Goal: Check status

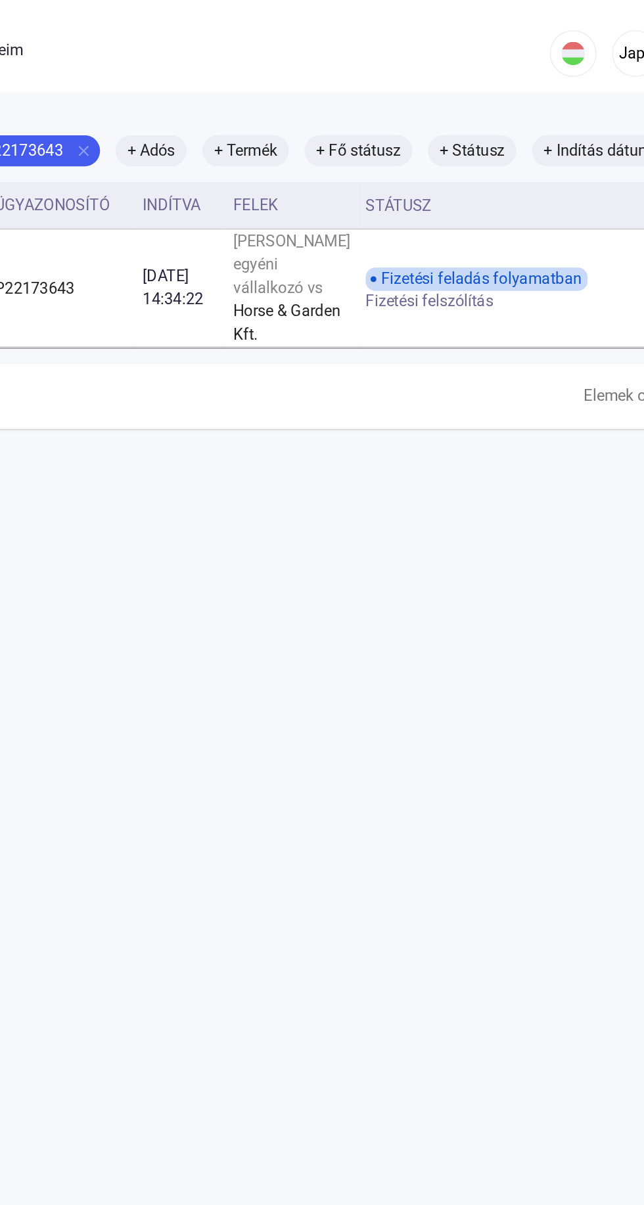
click at [408, 194] on font "Fizetési feladás folyamatban" at bounding box center [442, 188] width 135 height 12
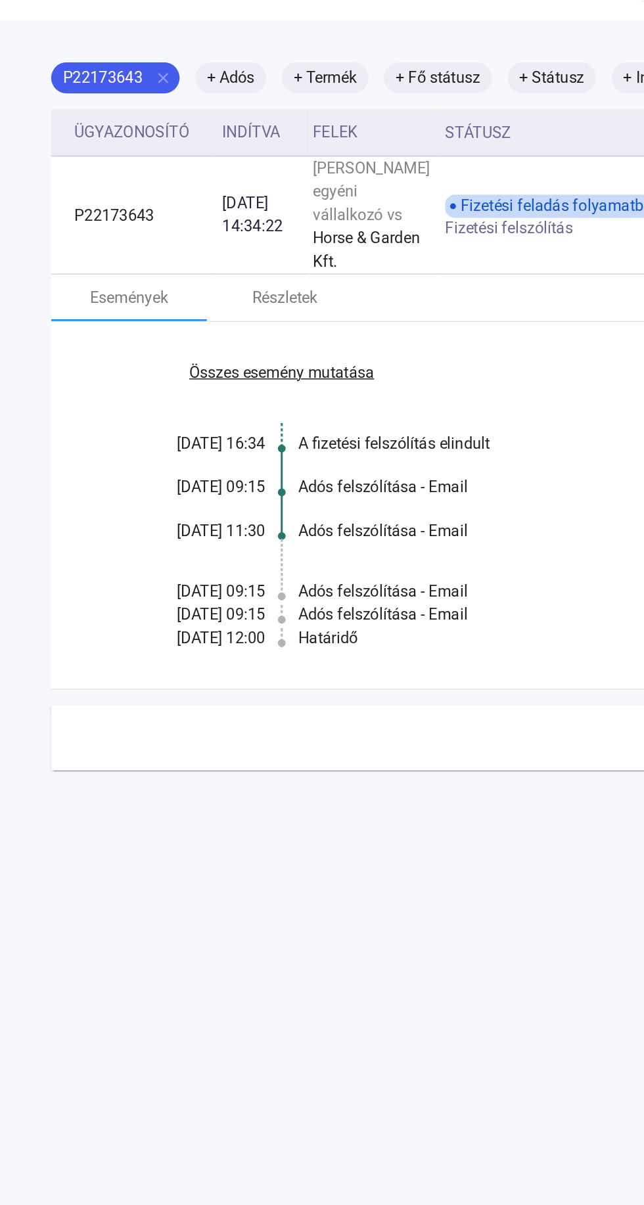
scroll to position [47, 2]
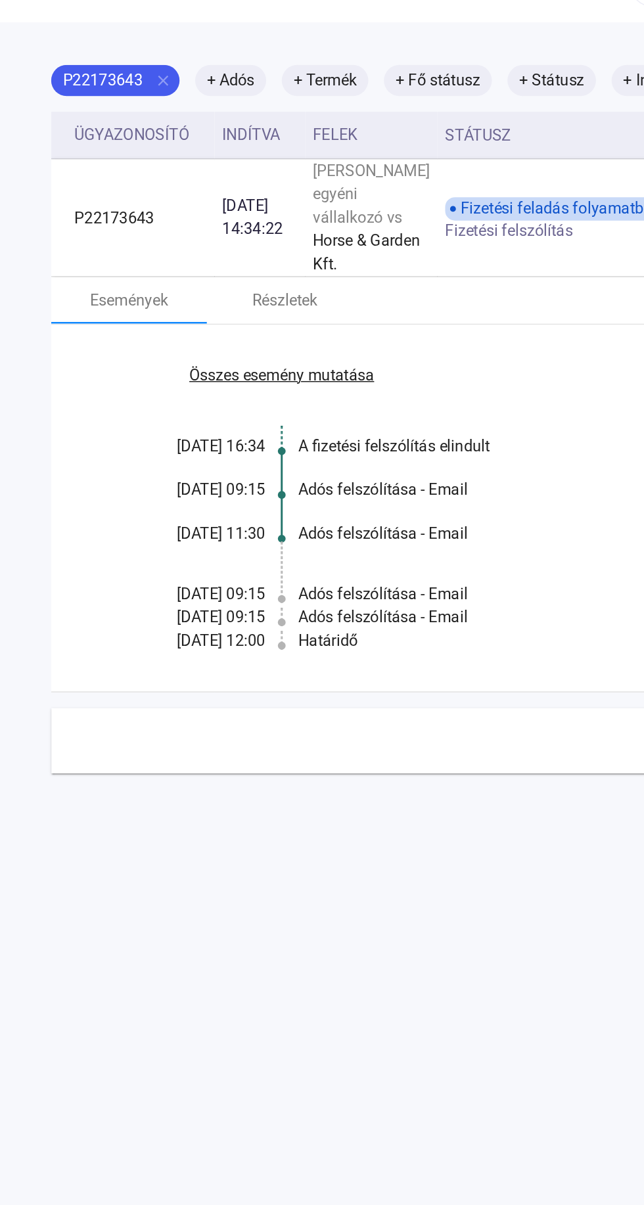
click at [352, 462] on div "Összes esemény mutatása [DATE] 16:34 A fizetési felszólítás elindult [DATE] 09:…" at bounding box center [466, 343] width 738 height 248
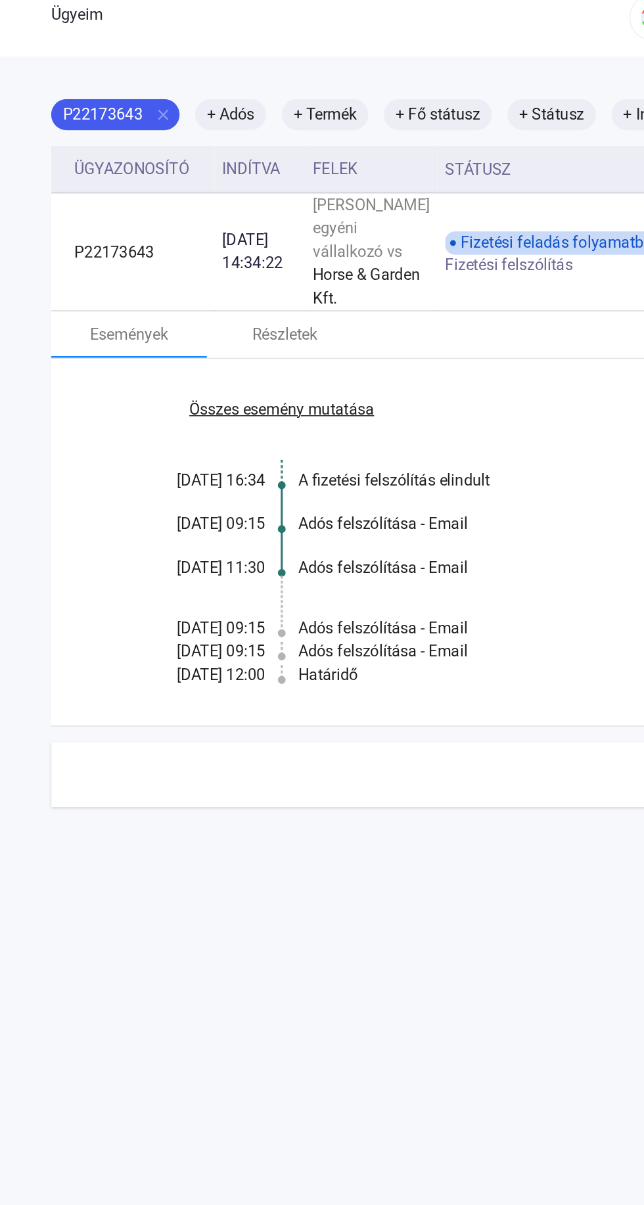
scroll to position [0, 2]
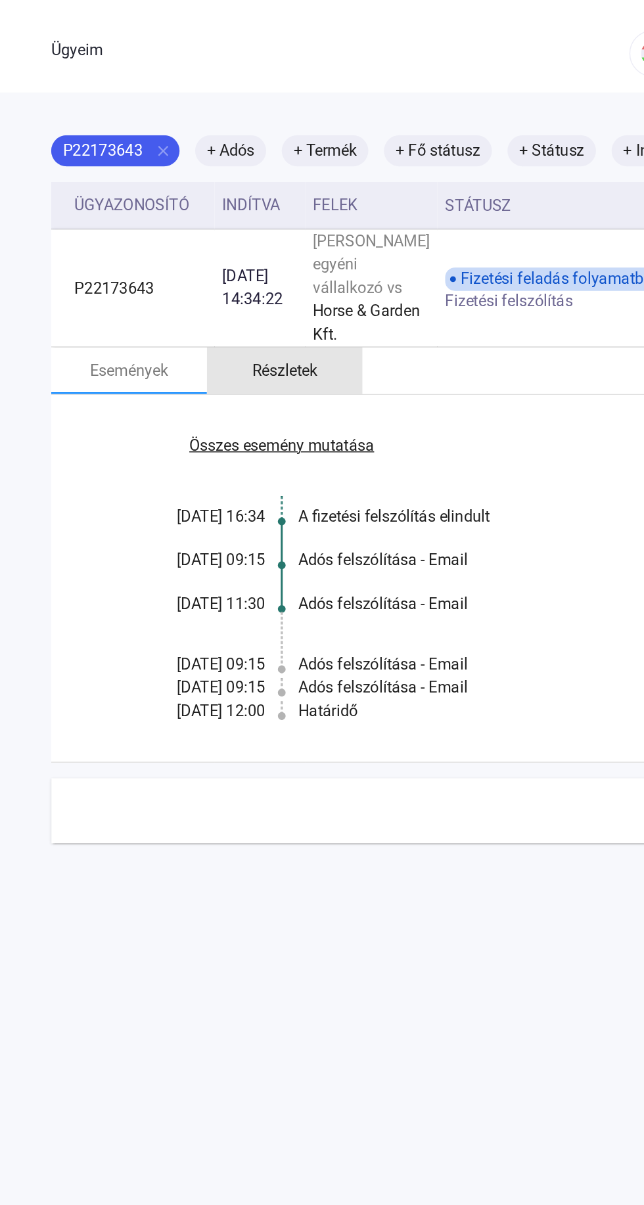
click at [257, 258] on font "Részletek" at bounding box center [255, 250] width 44 height 16
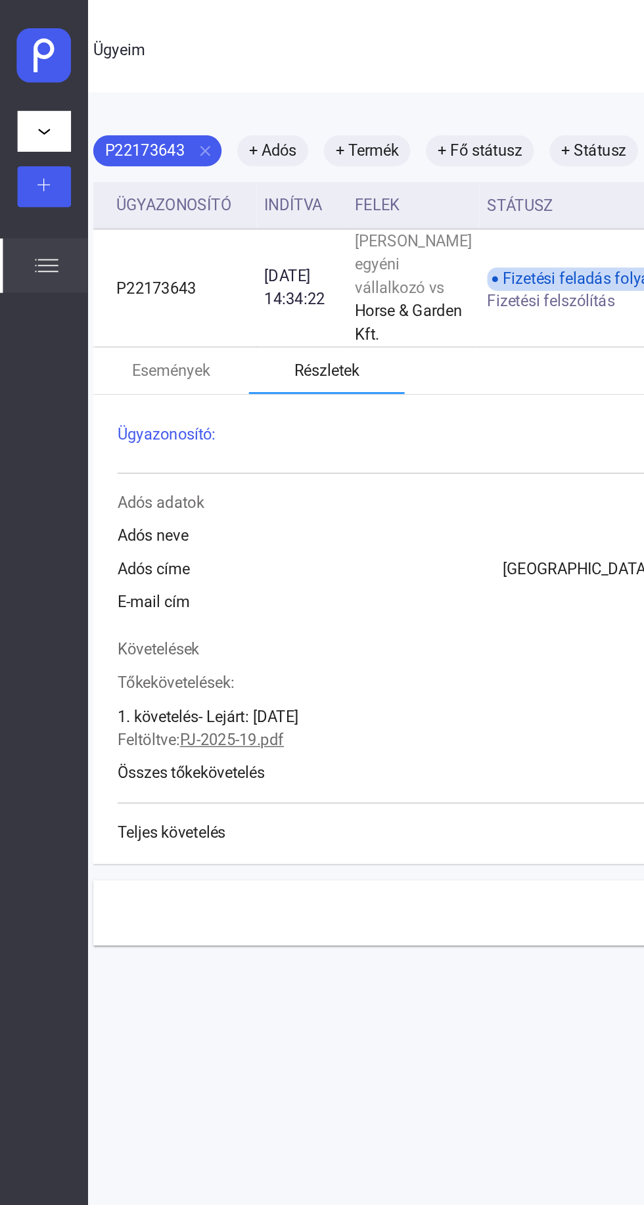
scroll to position [0, 0]
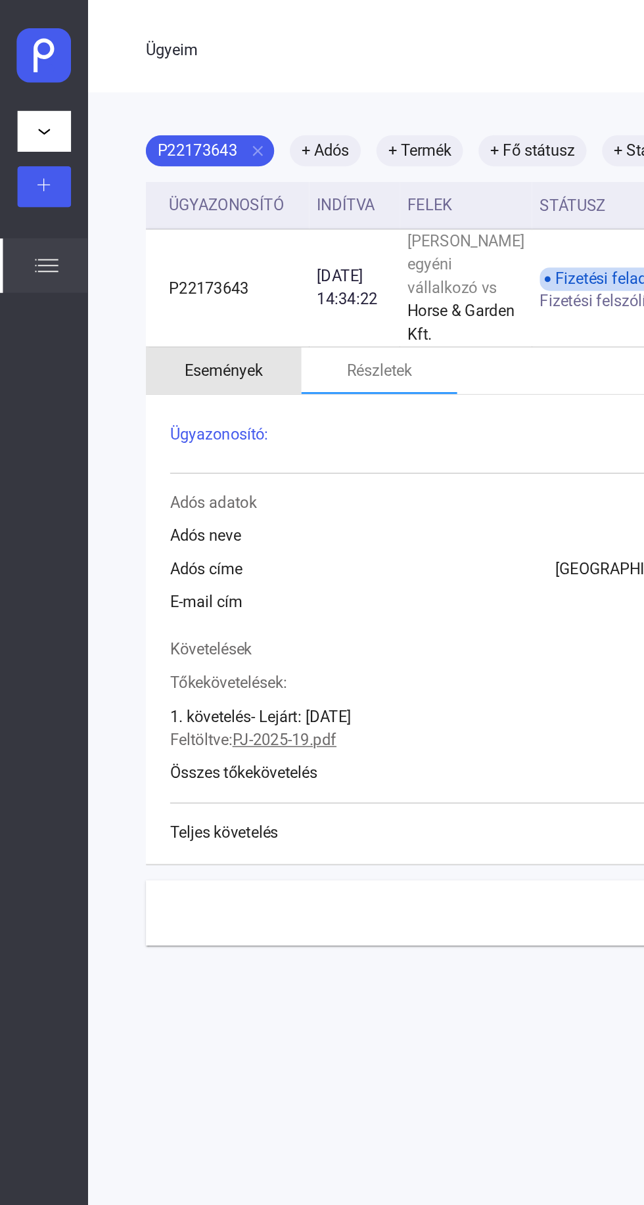
click at [164, 256] on font "Események" at bounding box center [151, 250] width 53 height 12
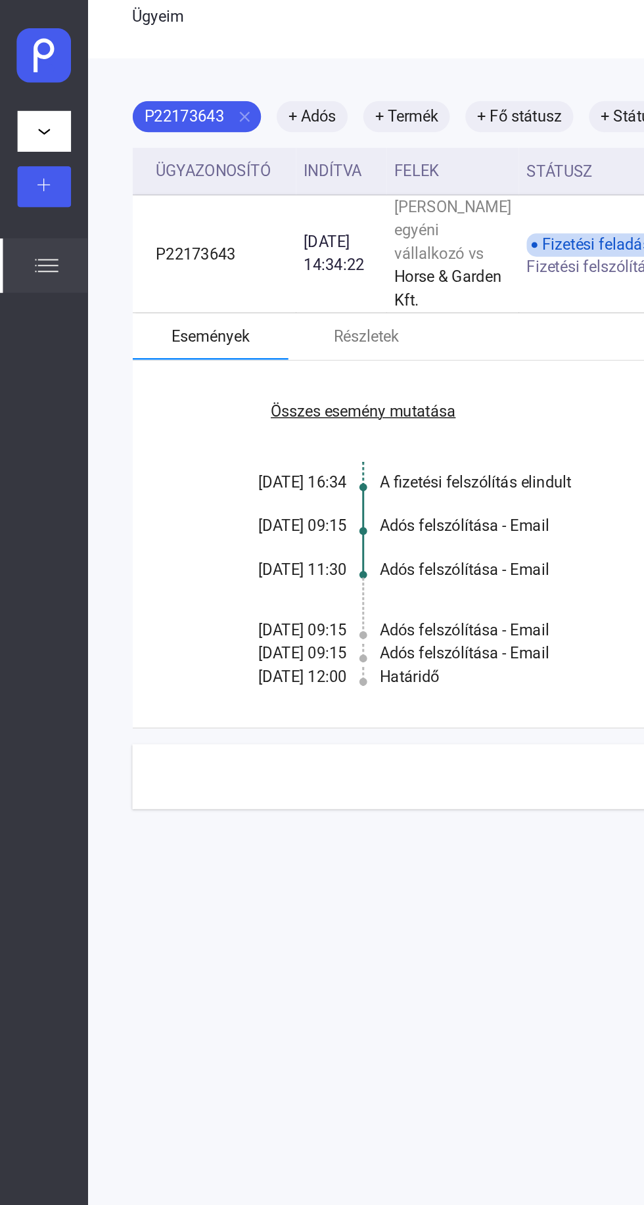
scroll to position [0, 9]
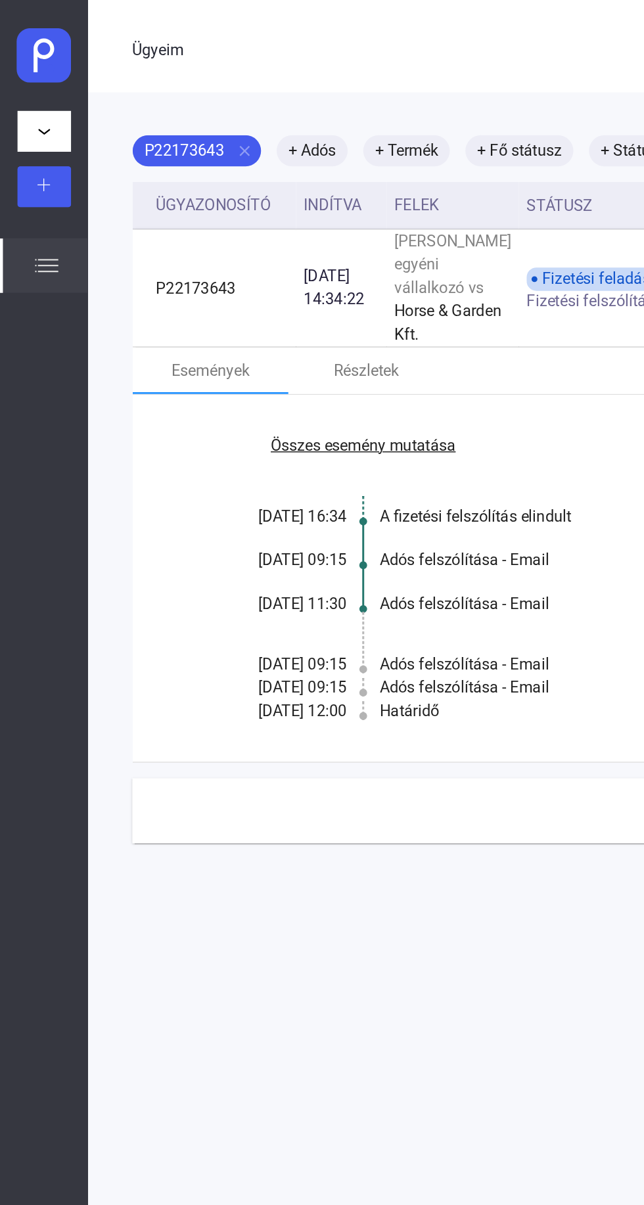
click at [38, 176] on img at bounding box center [32, 179] width 16 height 16
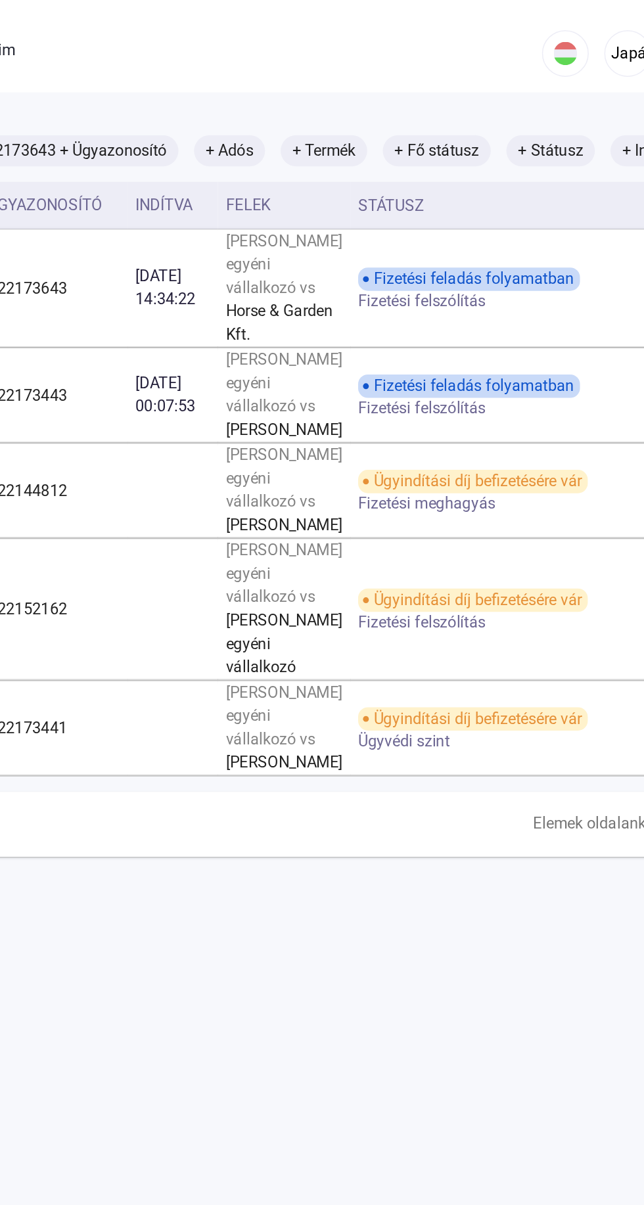
scroll to position [0, 12]
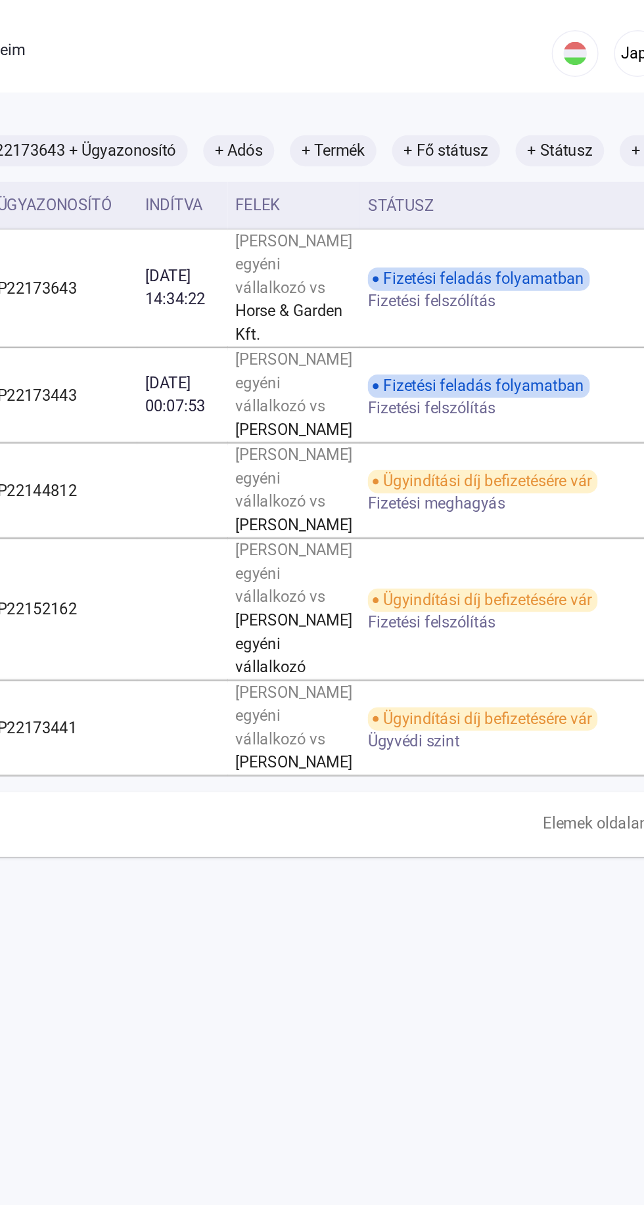
click at [445, 281] on div "Fizetési feladás folyamatban Fizetési felszólítás" at bounding box center [458, 267] width 210 height 28
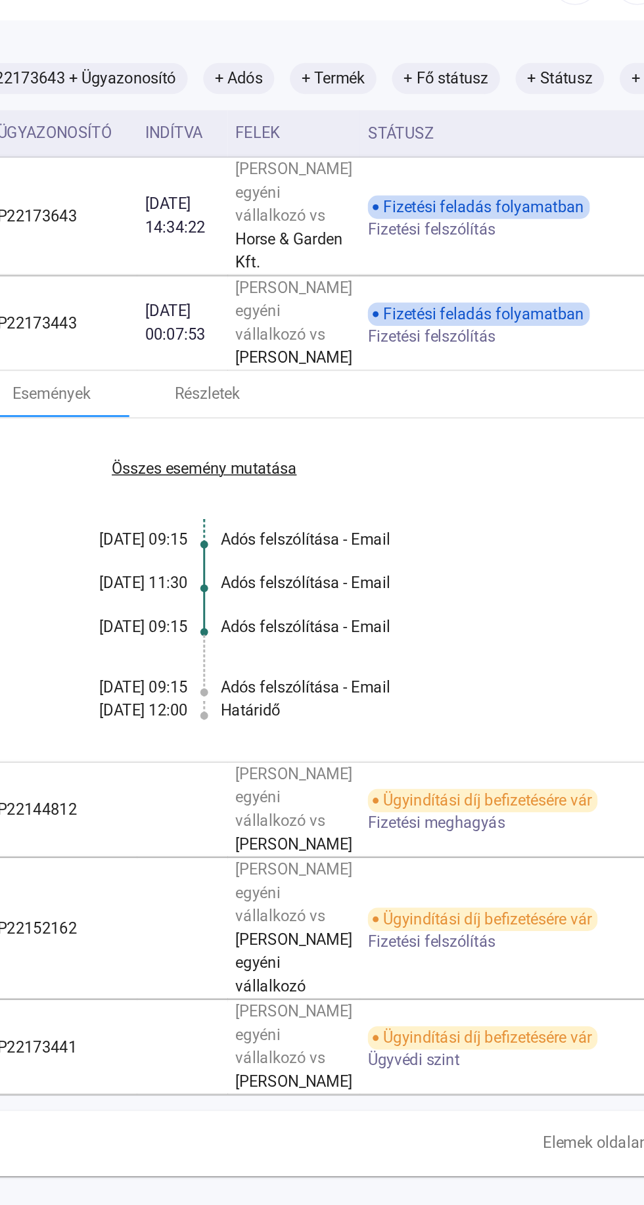
scroll to position [62, 12]
